Goal: Navigation & Orientation: Find specific page/section

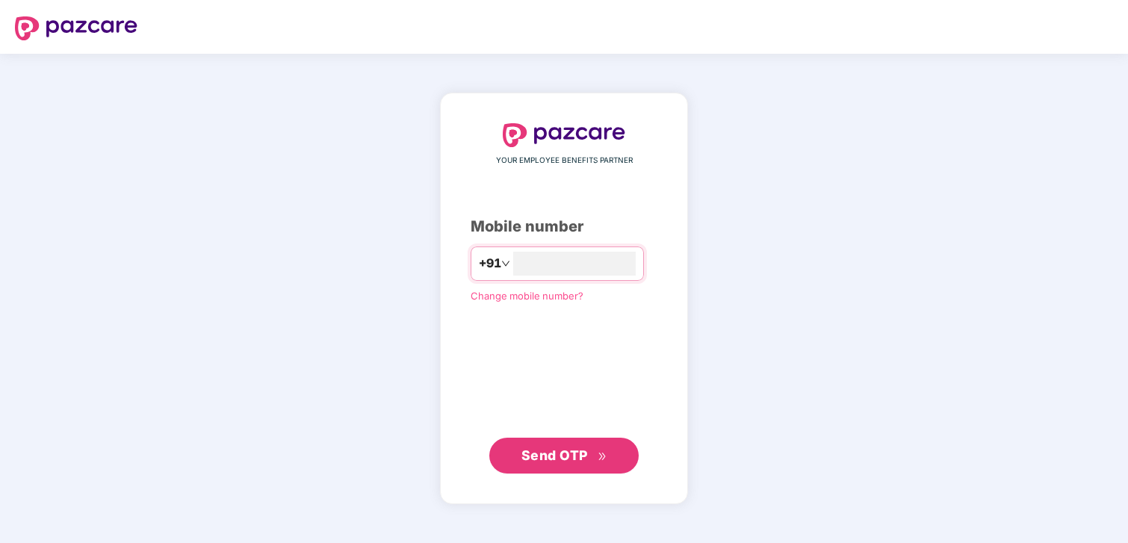
type input "**********"
click at [548, 461] on span "Send OTP" at bounding box center [554, 455] width 66 height 16
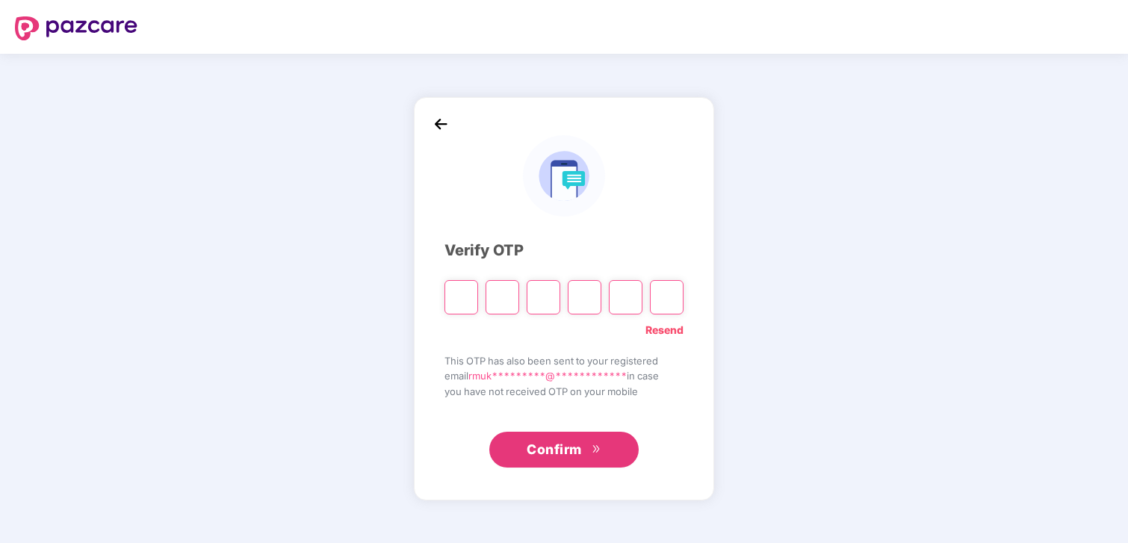
type input "*"
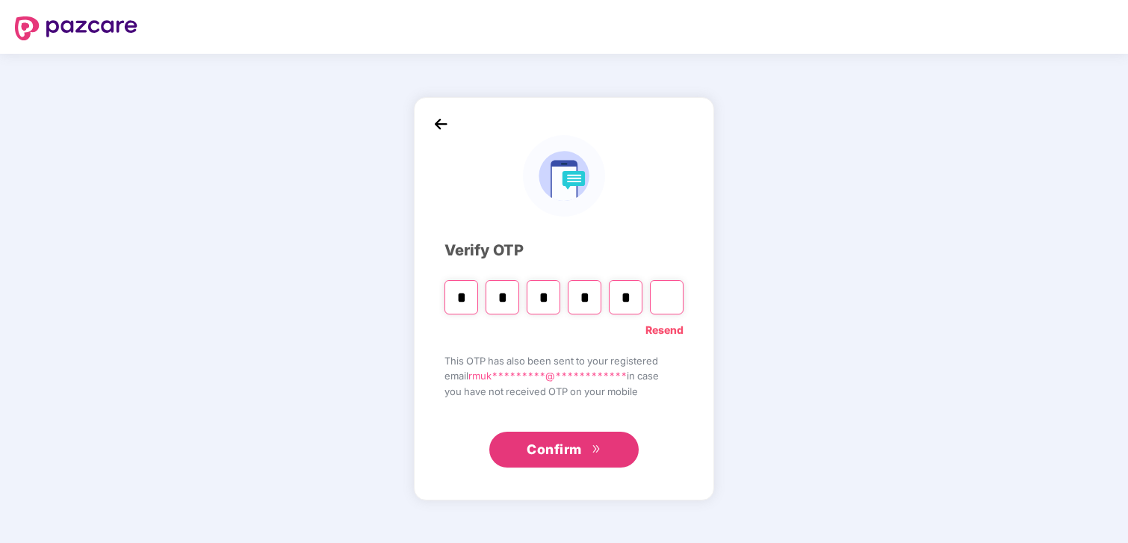
type input "*"
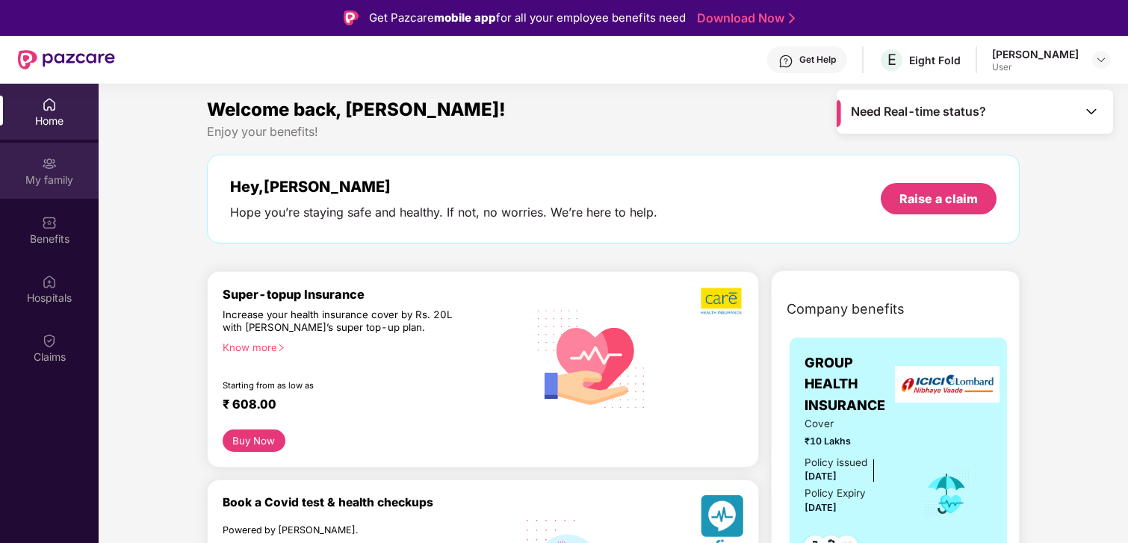
click at [52, 162] on img at bounding box center [49, 163] width 15 height 15
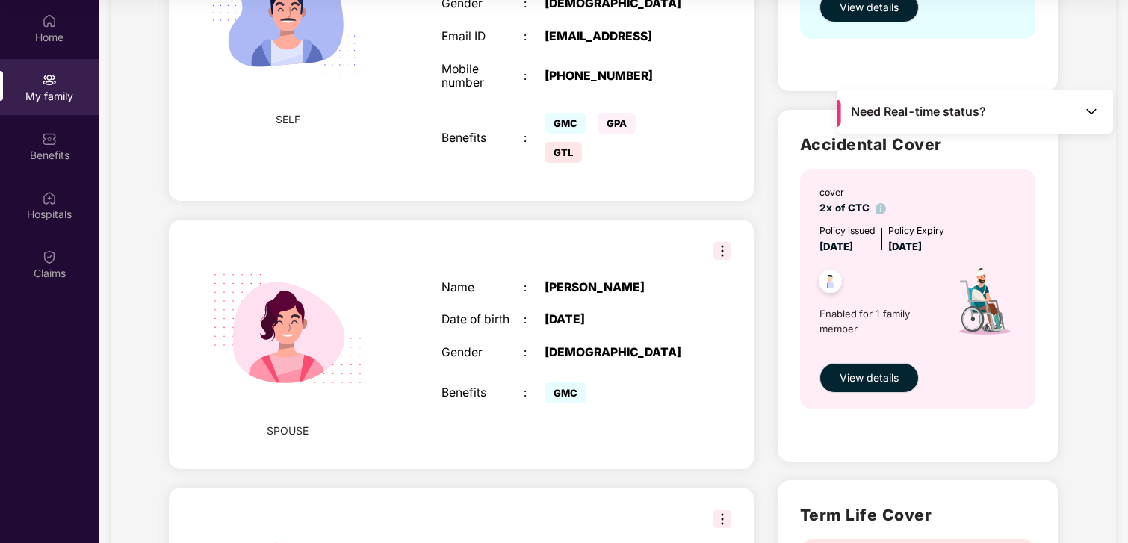
scroll to position [367, 0]
